Goal: Transaction & Acquisition: Download file/media

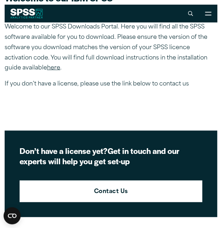
scroll to position [203, 0]
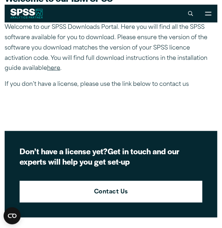
click at [54, 69] on link "here" at bounding box center [53, 68] width 13 height 6
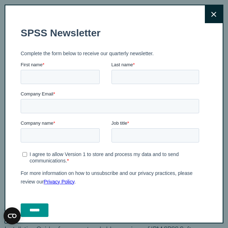
click at [212, 10] on button "Close" at bounding box center [214, 14] width 18 height 18
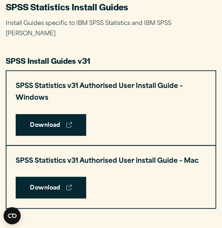
scroll to position [332, 0]
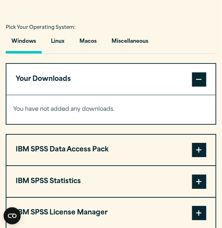
scroll to position [505, 0]
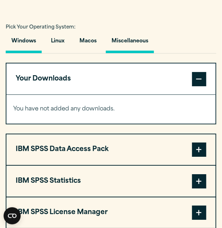
click at [118, 38] on button "Miscellaneous" at bounding box center [130, 43] width 48 height 20
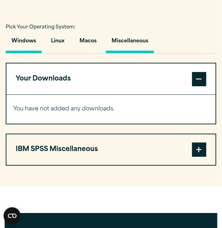
click at [26, 44] on button "Windows" at bounding box center [24, 43] width 36 height 20
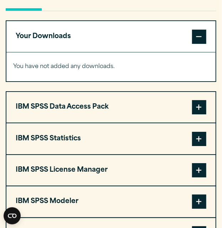
scroll to position [548, 0]
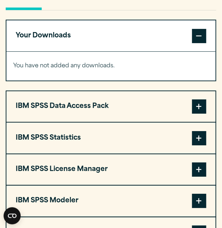
click at [200, 139] on span at bounding box center [199, 138] width 14 height 14
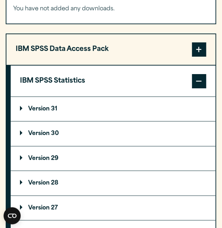
scroll to position [606, 0]
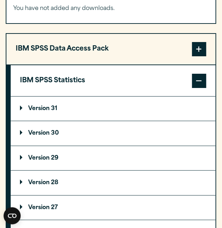
click at [44, 157] on p "Version 29" at bounding box center [39, 158] width 38 height 6
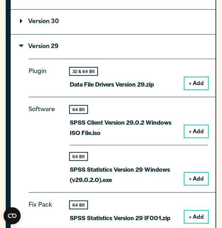
scroll to position [718, 0]
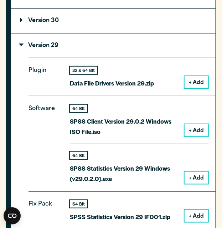
click at [198, 178] on button "+ Add" at bounding box center [195, 177] width 23 height 12
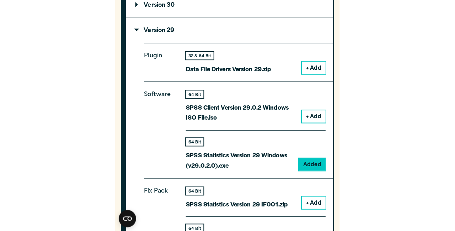
scroll to position [761, 0]
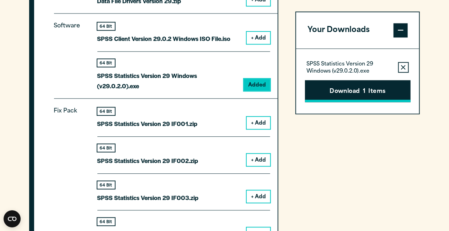
click at [221, 90] on button "Download 1 Items" at bounding box center [358, 91] width 106 height 22
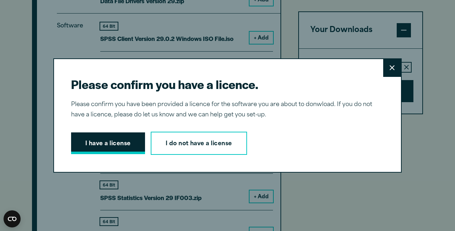
click at [119, 145] on button "I have a license" at bounding box center [108, 143] width 74 height 22
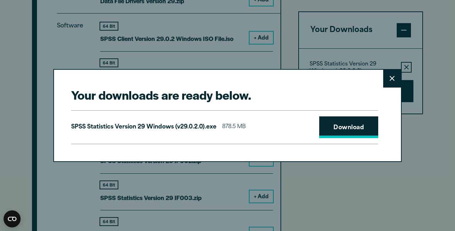
click at [221, 124] on link "Download" at bounding box center [348, 127] width 59 height 22
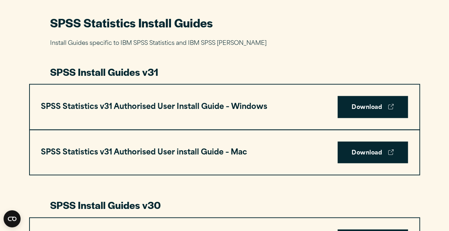
scroll to position [379, 0]
